Goal: Entertainment & Leisure: Consume media (video, audio)

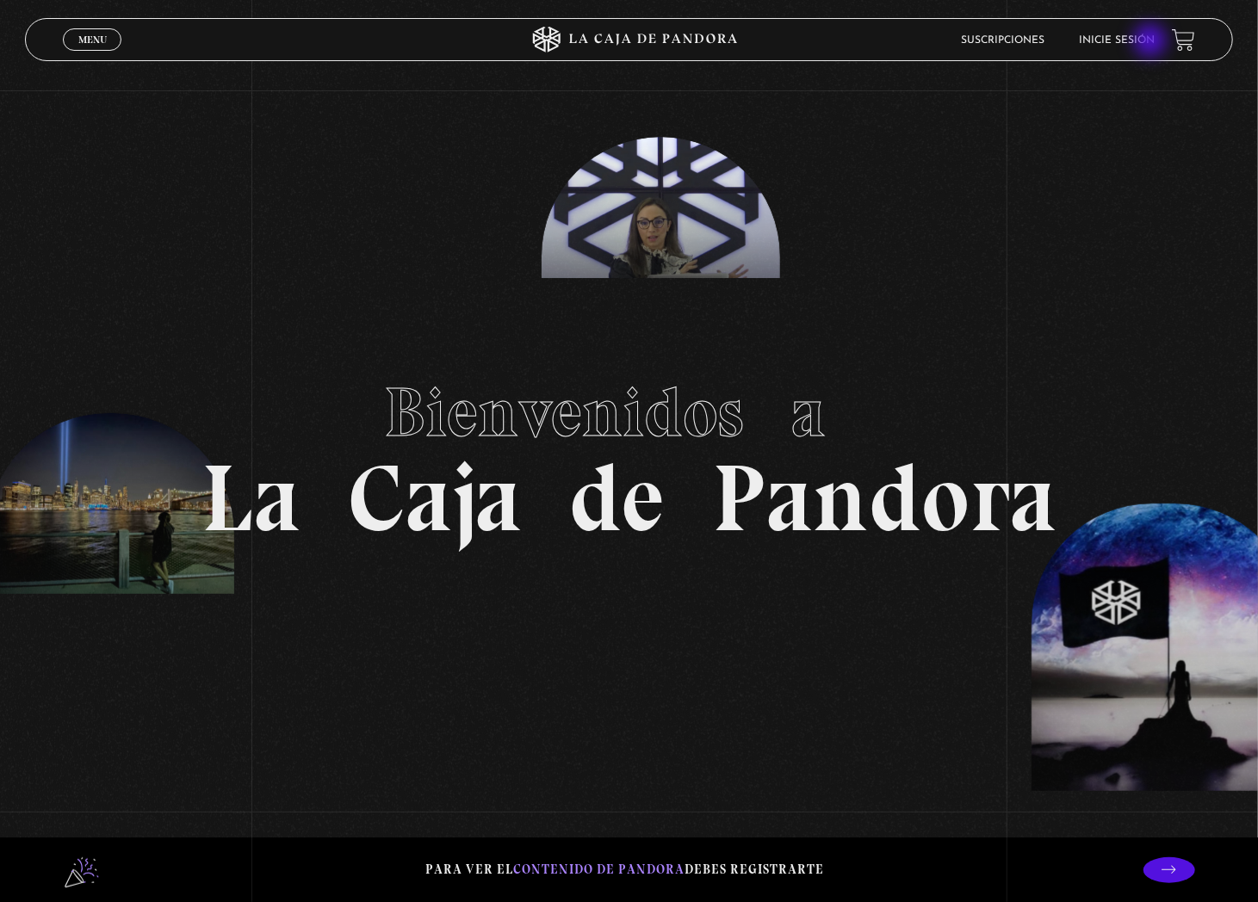
click at [1152, 42] on link "Inicie sesión" at bounding box center [1117, 40] width 76 height 10
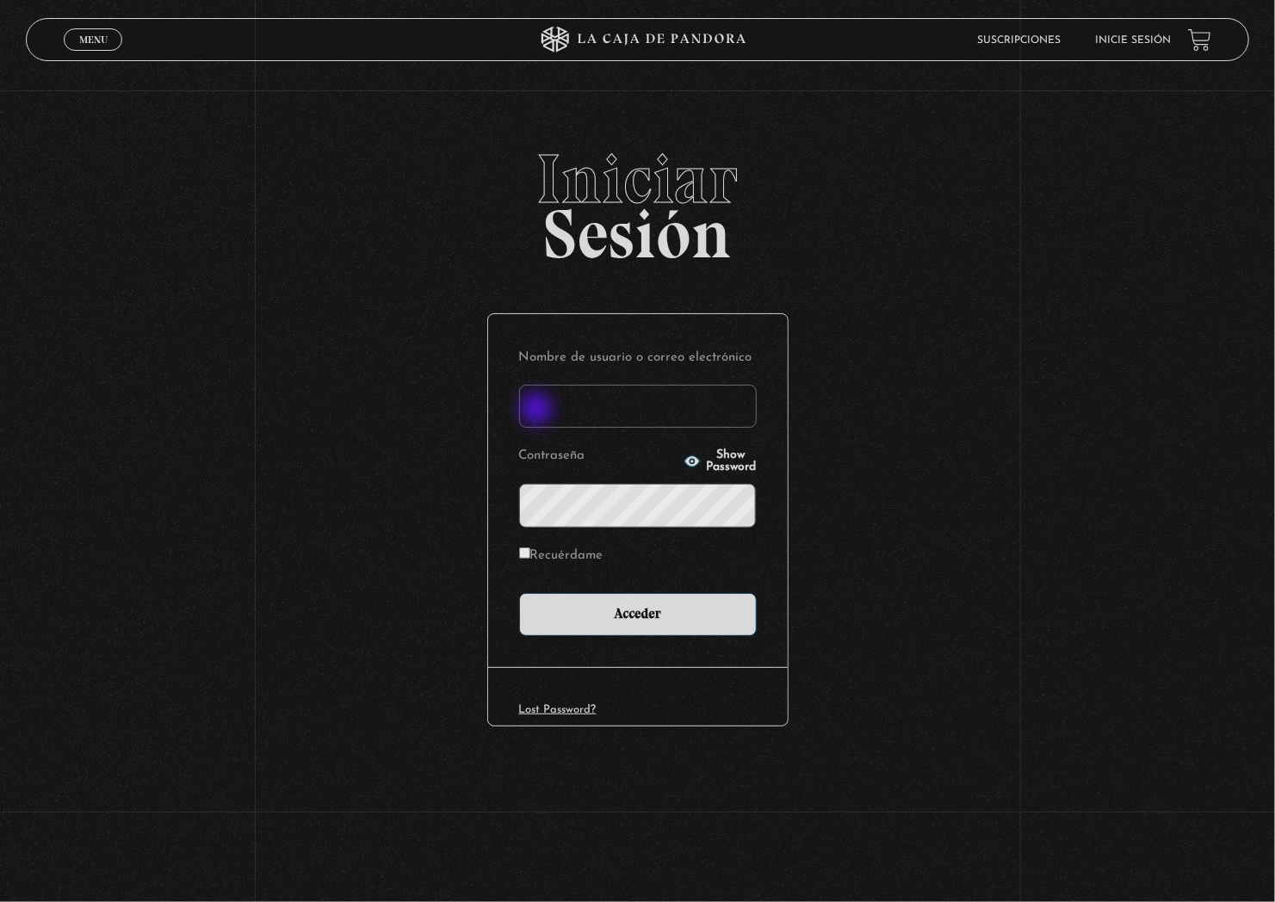
click at [538, 411] on input "Nombre de usuario o correo electrónico" at bounding box center [638, 406] width 238 height 43
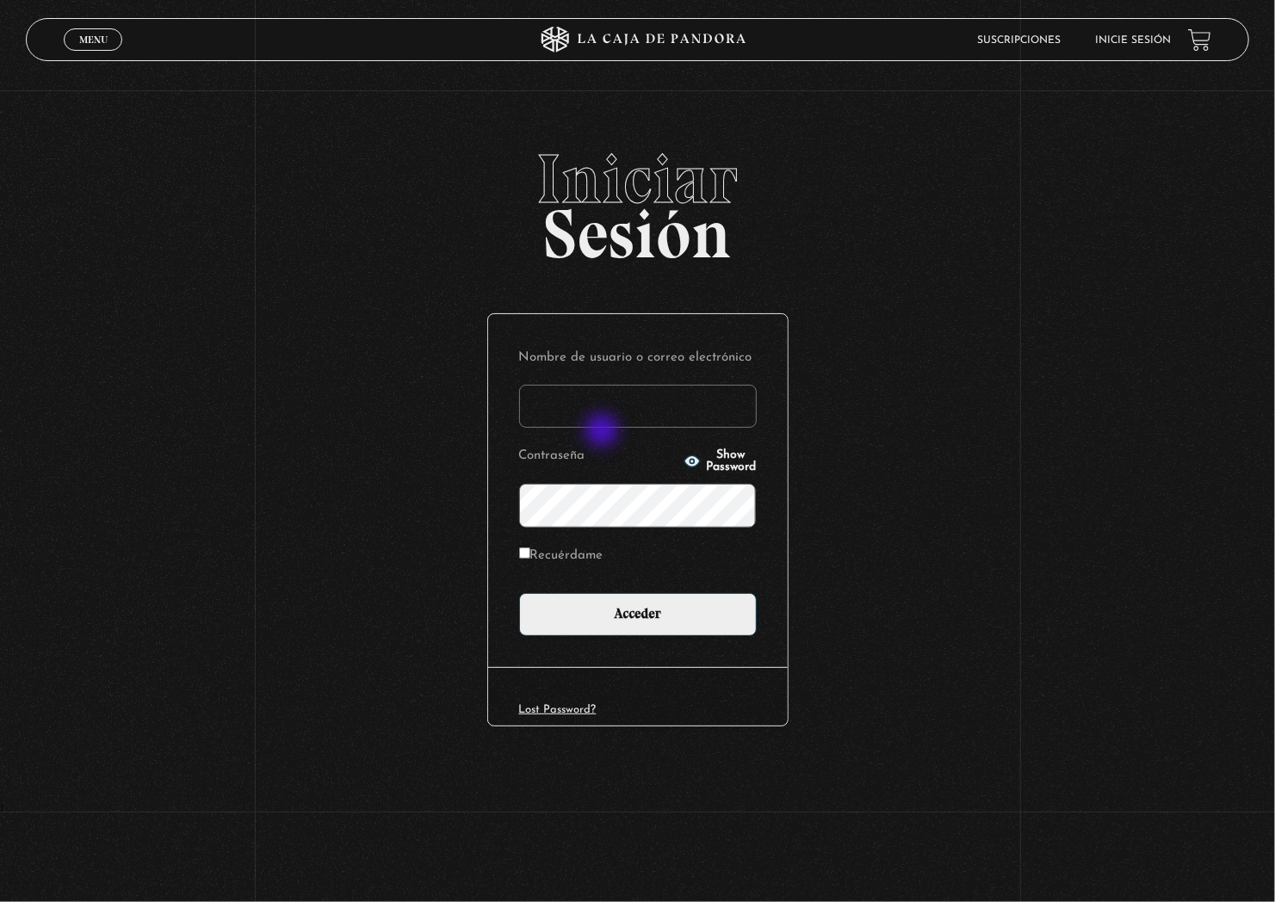
type input "[EMAIL_ADDRESS][DOMAIN_NAME]"
click at [684, 456] on icon "button" at bounding box center [691, 460] width 15 height 11
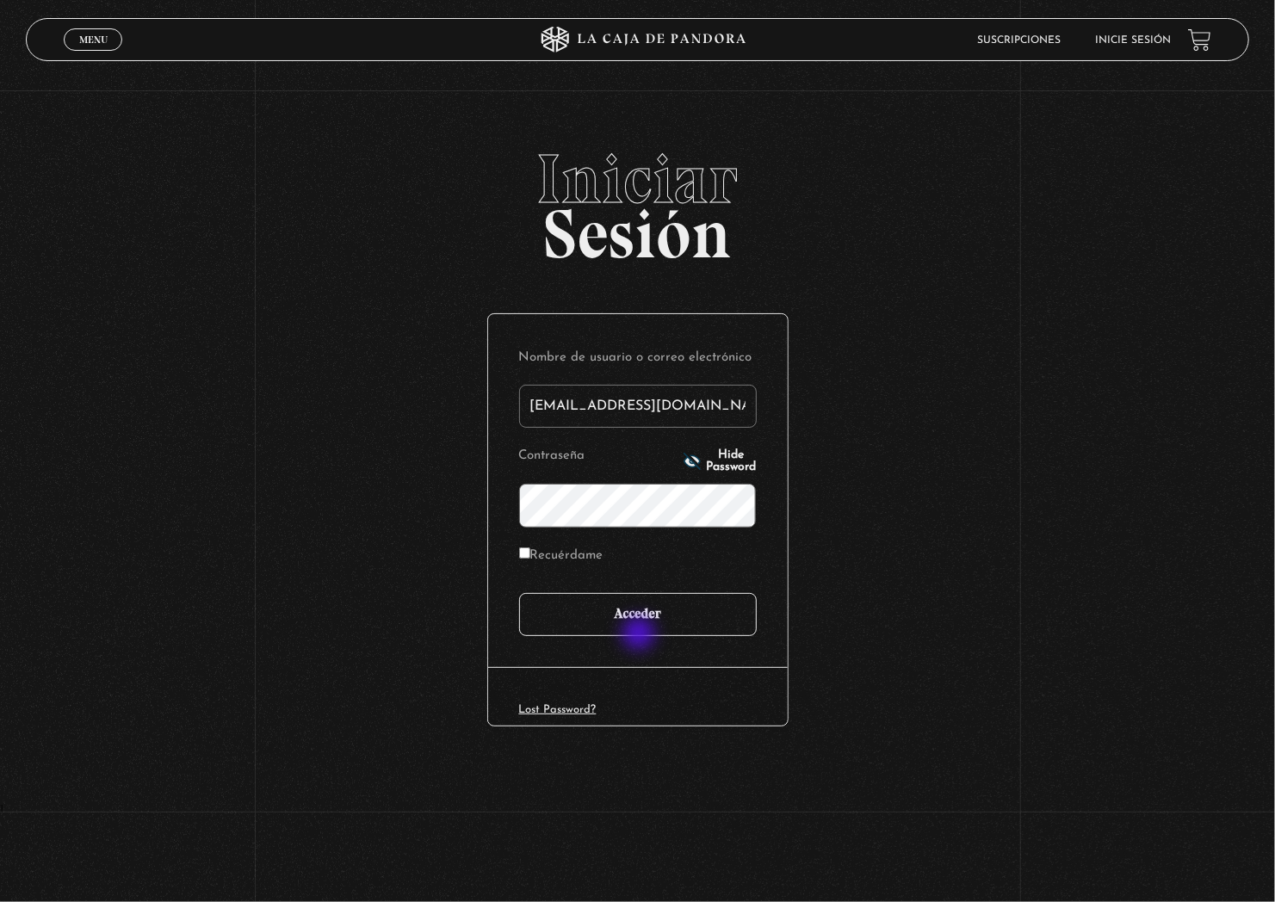
click at [641, 635] on input "Acceder" at bounding box center [638, 614] width 238 height 43
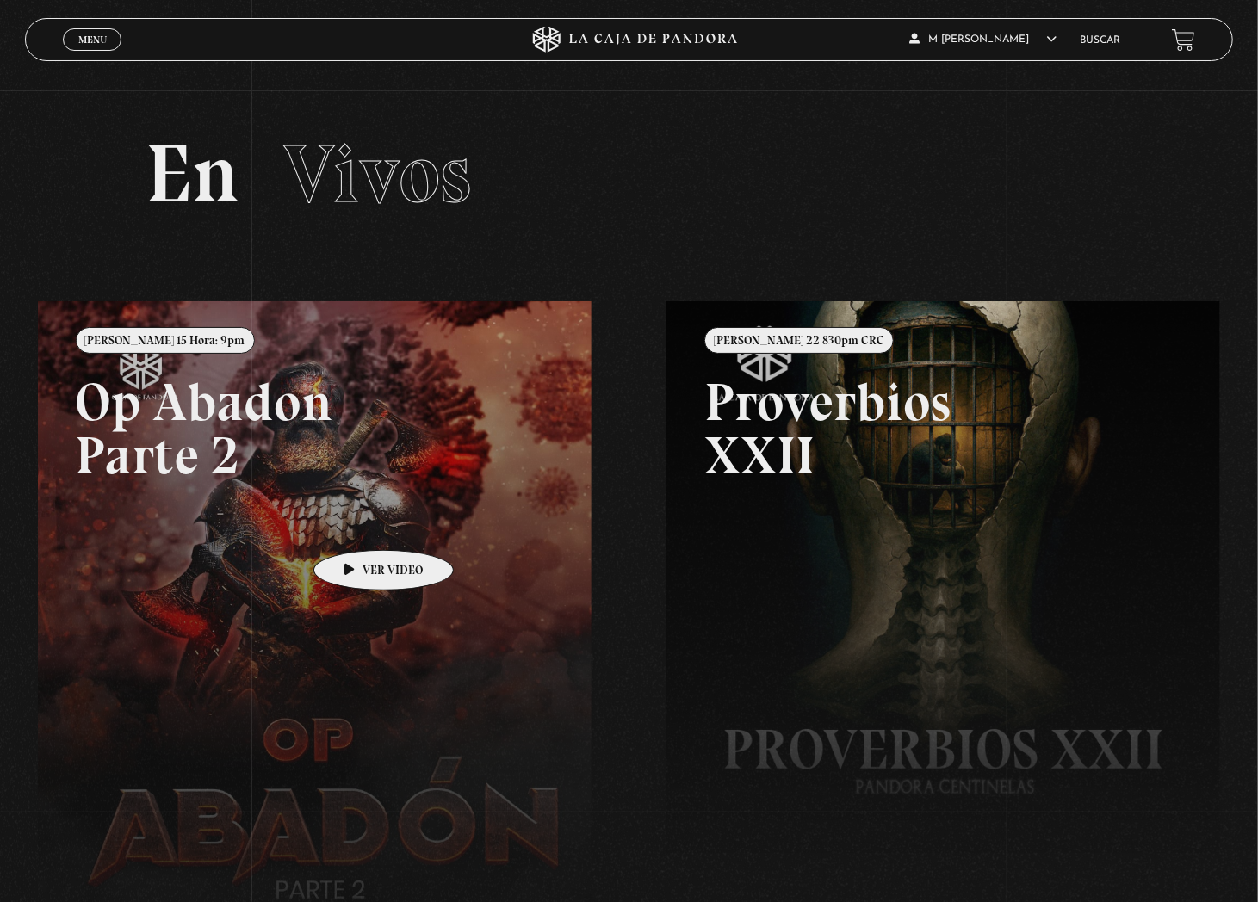
click at [356, 524] on link at bounding box center [667, 752] width 1258 height 902
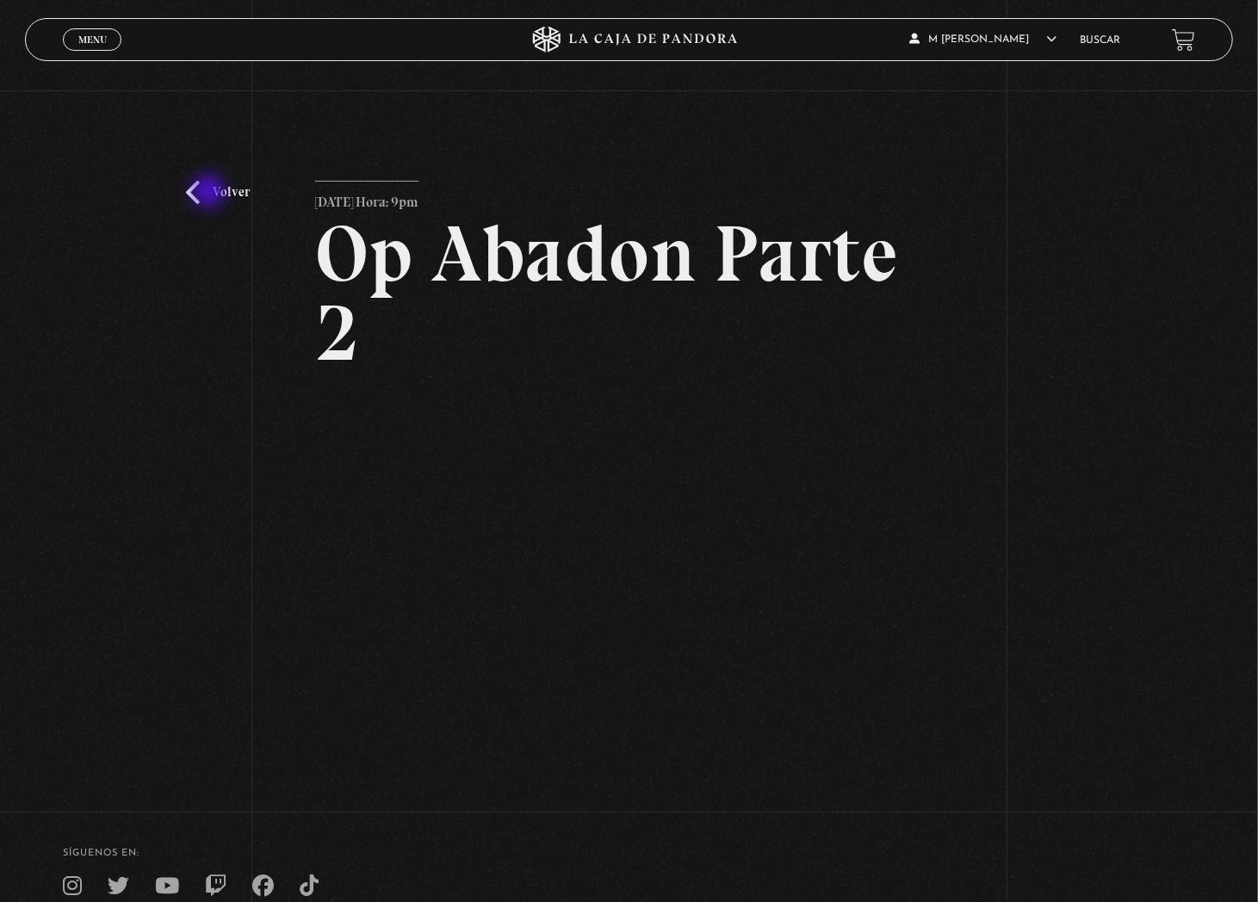
click at [210, 193] on link "Volver" at bounding box center [218, 192] width 64 height 23
